Goal: Transaction & Acquisition: Purchase product/service

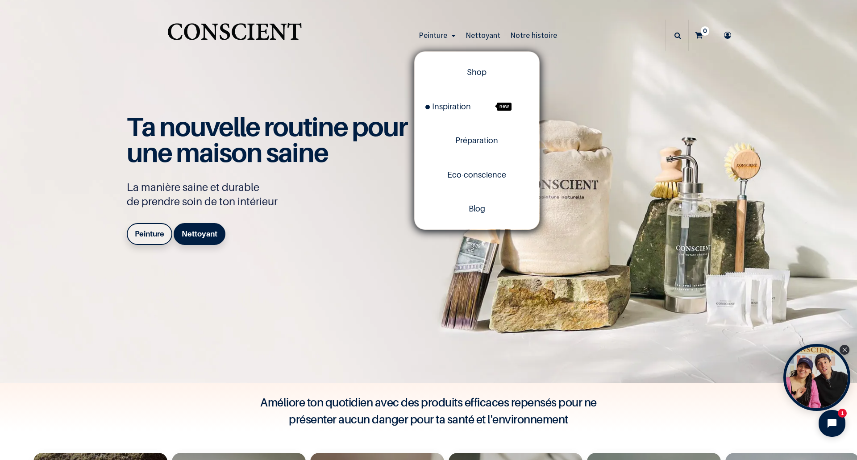
click at [439, 37] on span "Peinture" at bounding box center [433, 35] width 29 height 10
click at [475, 73] on span "Shop" at bounding box center [477, 71] width 20 height 9
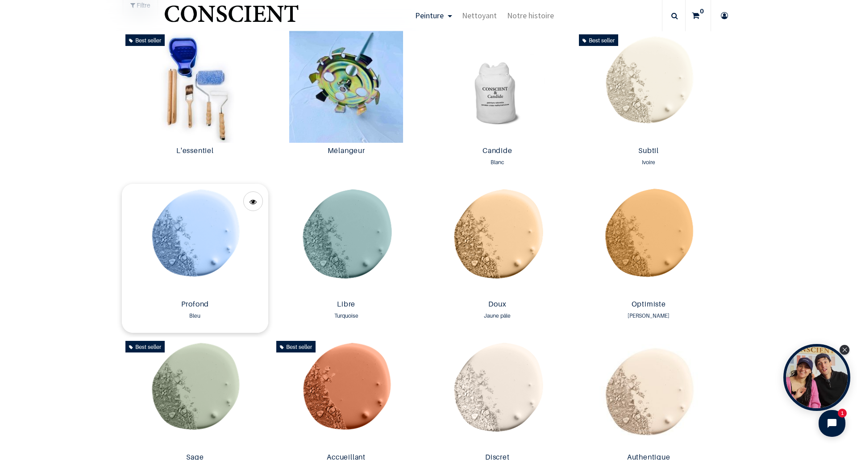
scroll to position [581, 0]
